Goal: Task Accomplishment & Management: Use online tool/utility

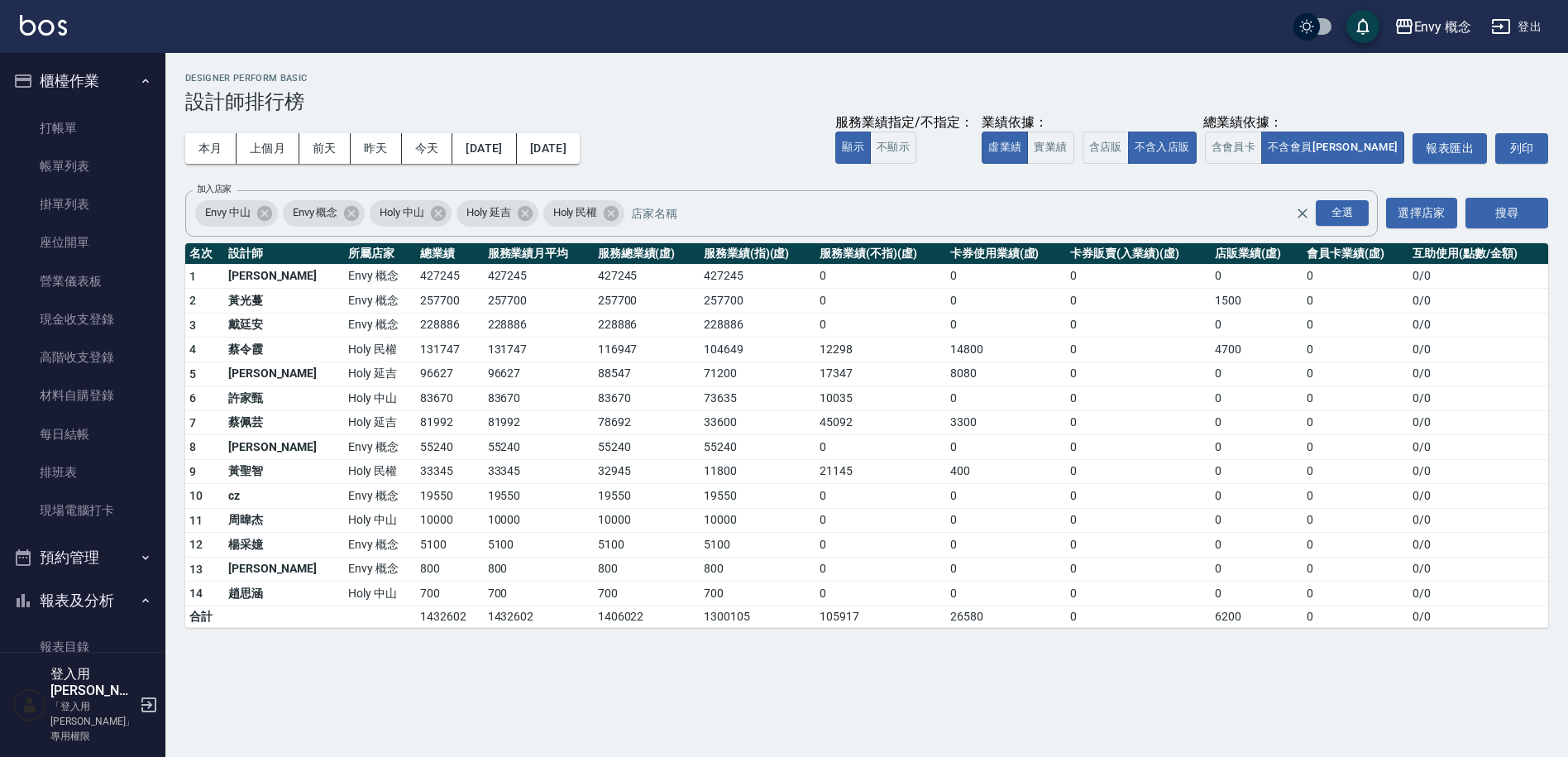
scroll to position [1847, 0]
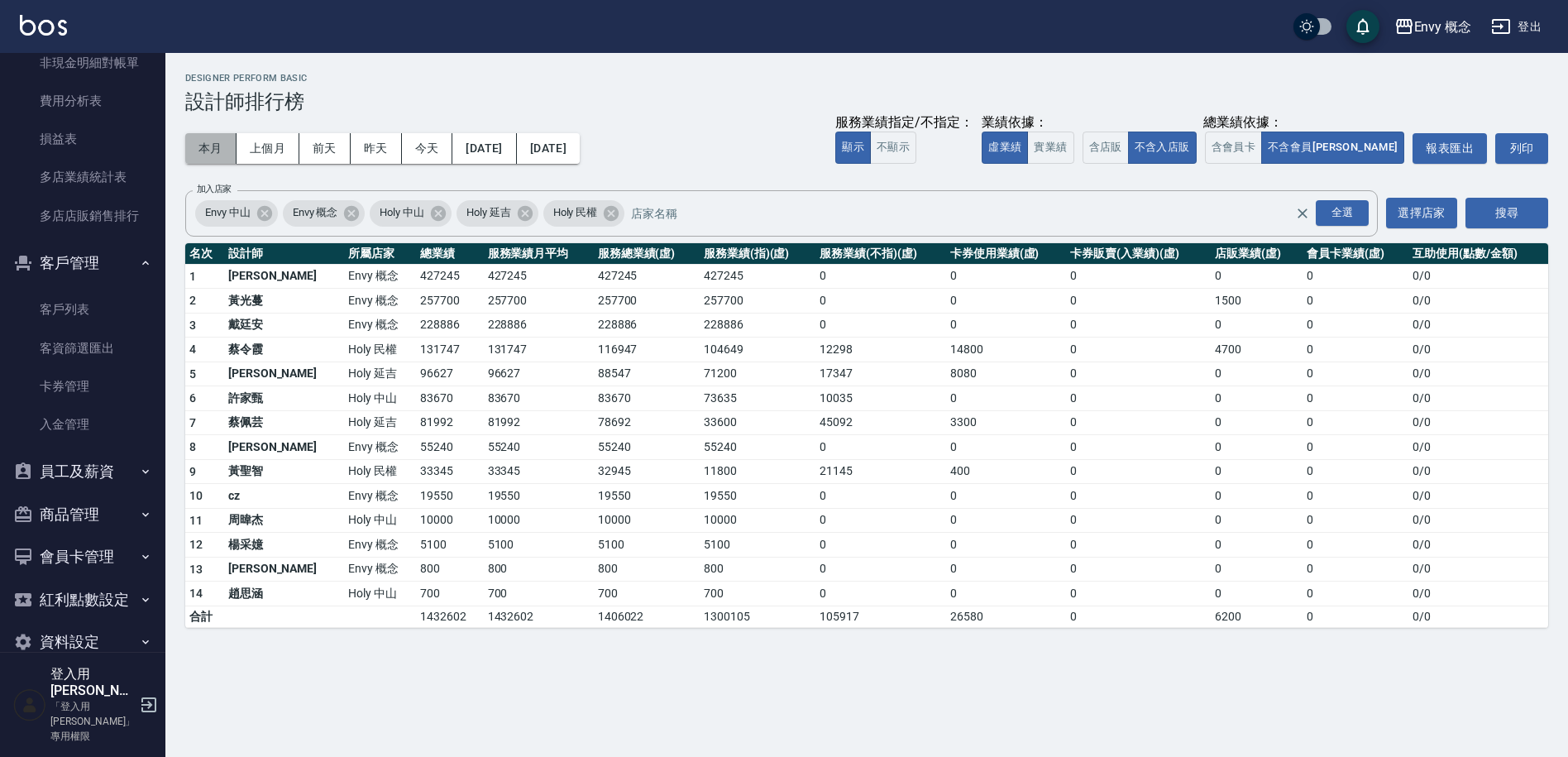
click at [204, 152] on button "本月" at bounding box center [211, 148] width 51 height 30
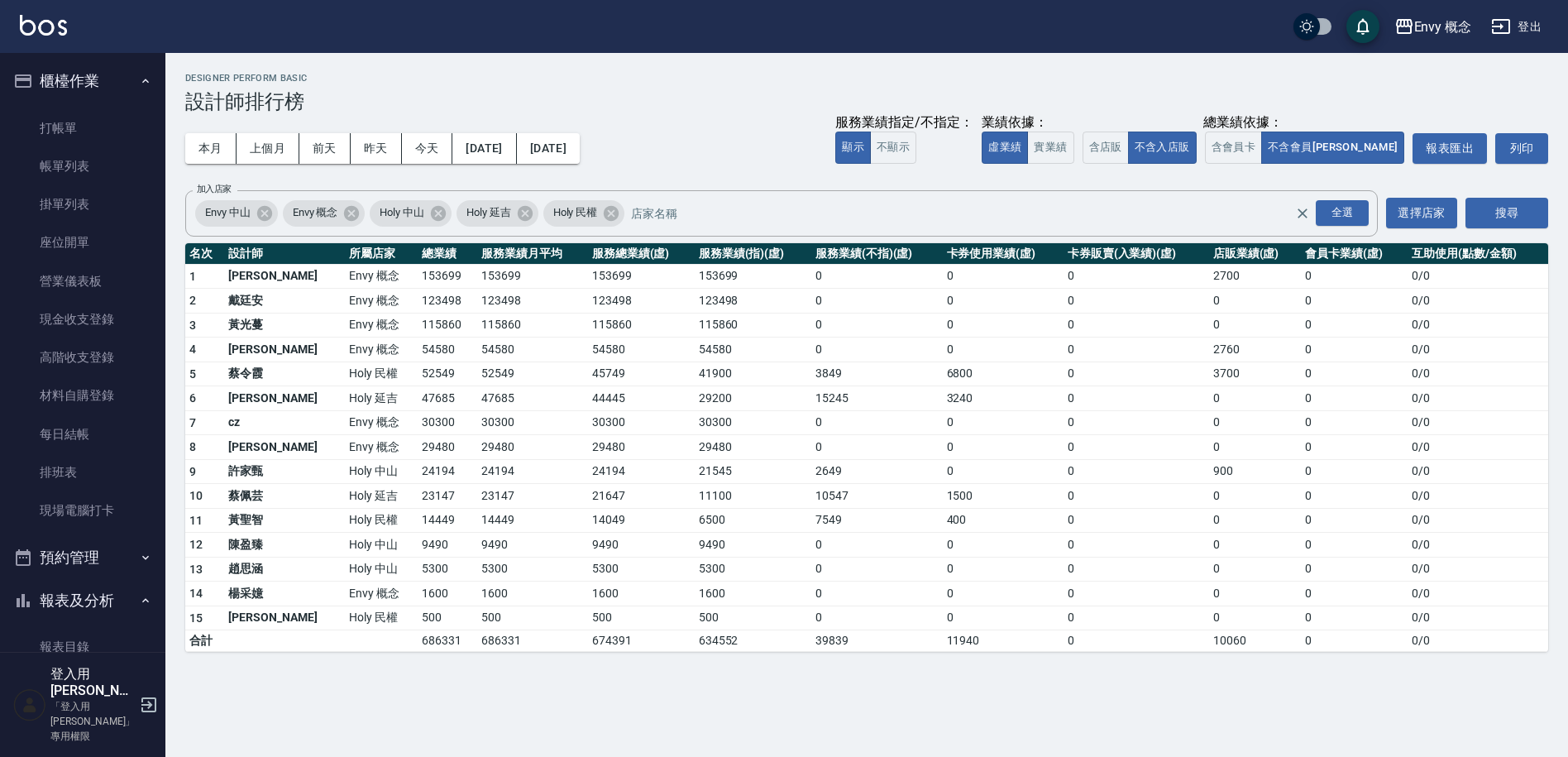
click at [98, 173] on link "帳單列表" at bounding box center [82, 166] width 152 height 38
